Goal: Find specific page/section: Find specific page/section

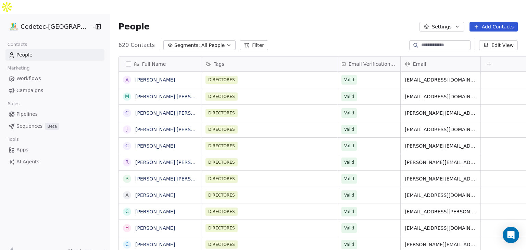
scroll to position [214, 428]
click at [37, 87] on span "Campaigns" at bounding box center [29, 90] width 27 height 7
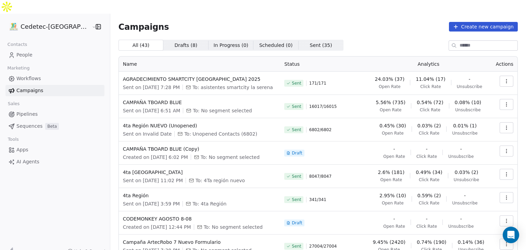
click at [21, 158] on span "AI Agents" at bounding box center [27, 161] width 23 height 7
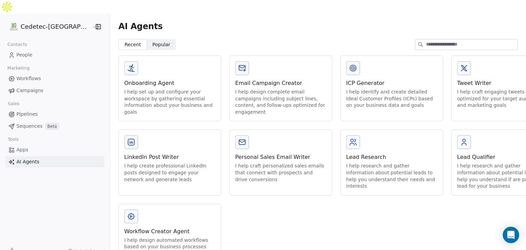
scroll to position [12, 0]
